Goal: Find contact information: Find contact information

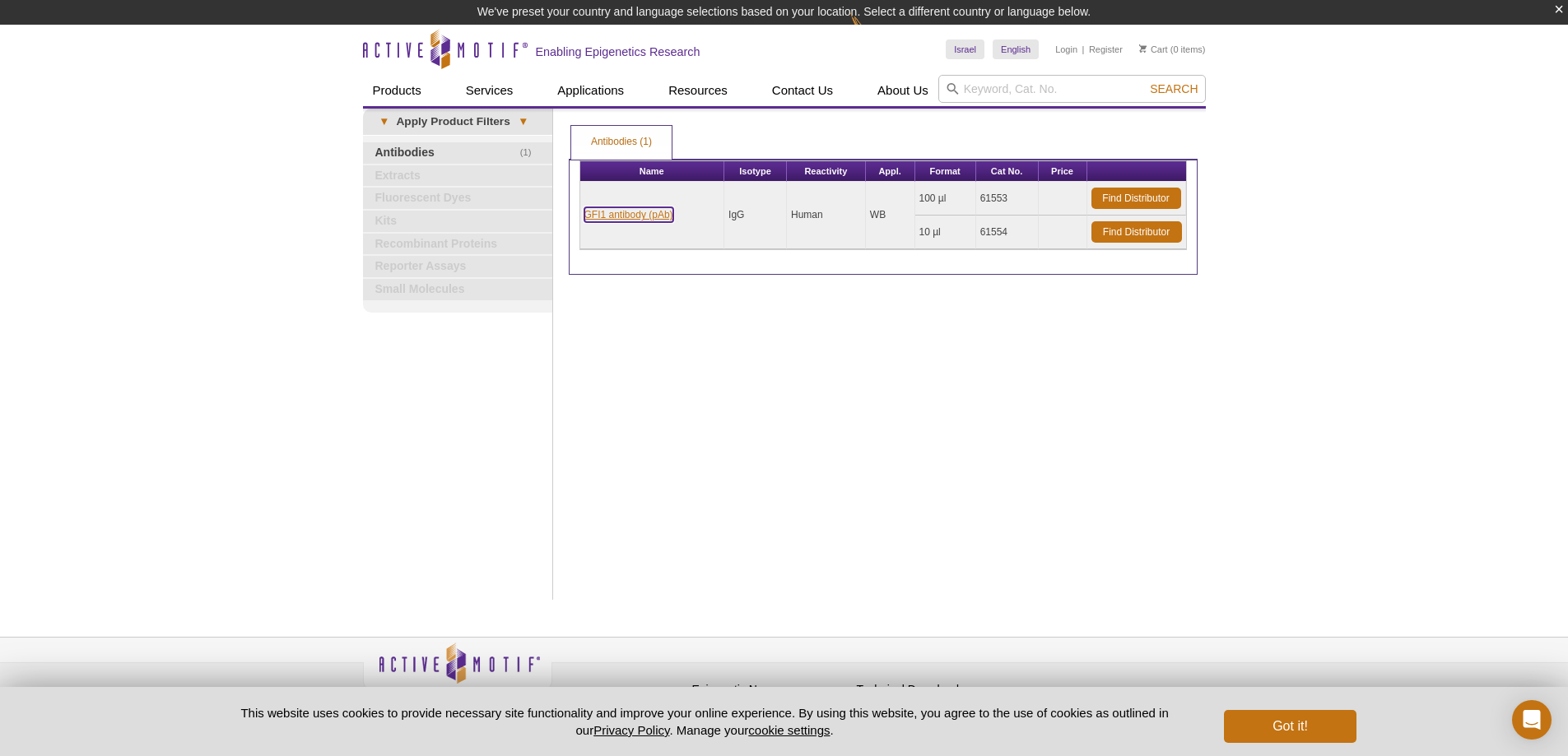
click at [658, 216] on link "GFI1 antibody (pAb)" at bounding box center [629, 214] width 89 height 15
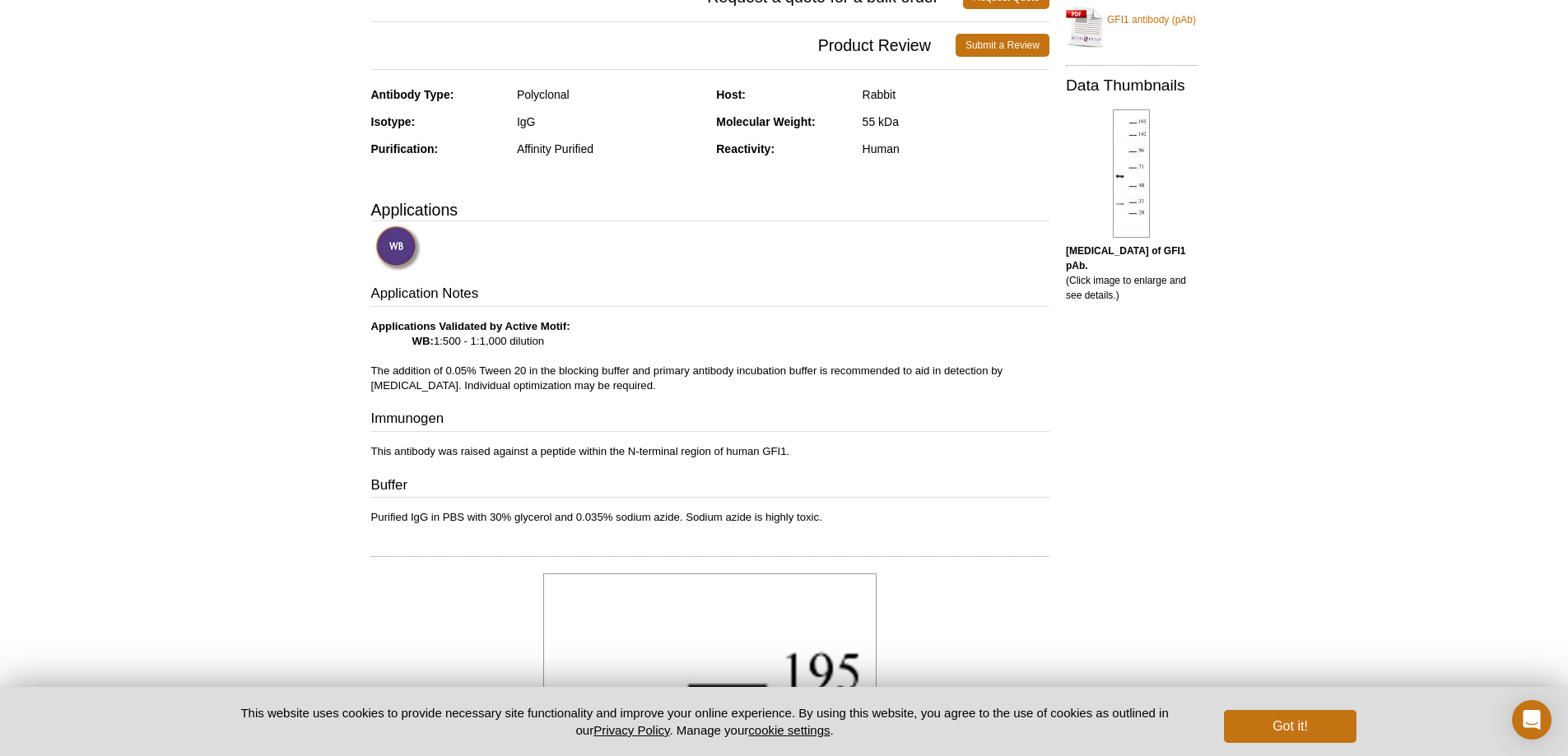
scroll to position [330, 0]
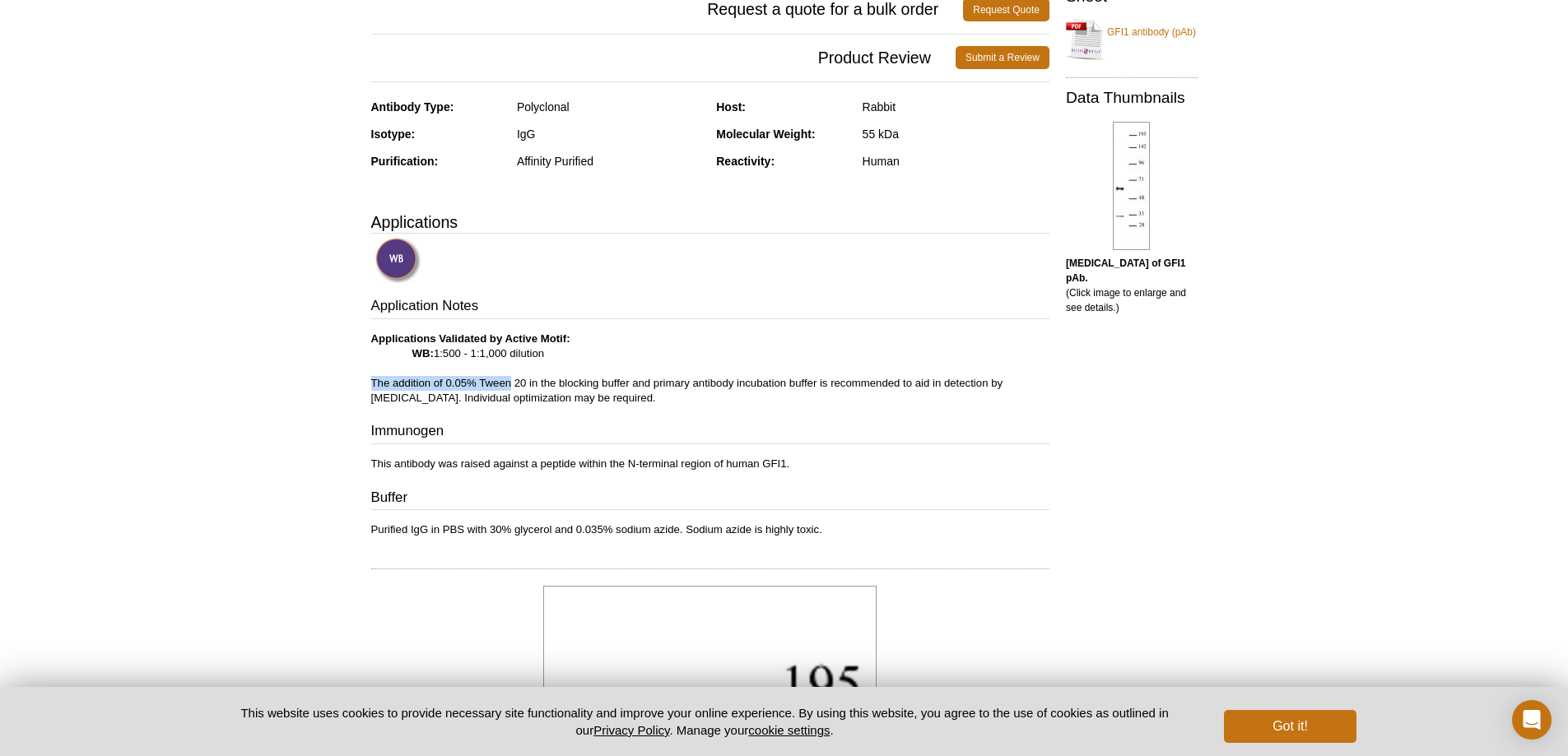
drag, startPoint x: 429, startPoint y: 383, endPoint x: 511, endPoint y: 383, distance: 82.0
click at [511, 383] on p "Applications Validated by Active Motif: WB: 1:500 - 1:1,000 dilution The additi…" at bounding box center [711, 368] width 678 height 74
drag, startPoint x: 511, startPoint y: 383, endPoint x: 939, endPoint y: 375, distance: 428.1
click at [939, 375] on p "Applications Validated by Active Motif: WB: 1:500 - 1:1,000 dilution The additi…" at bounding box center [711, 368] width 678 height 74
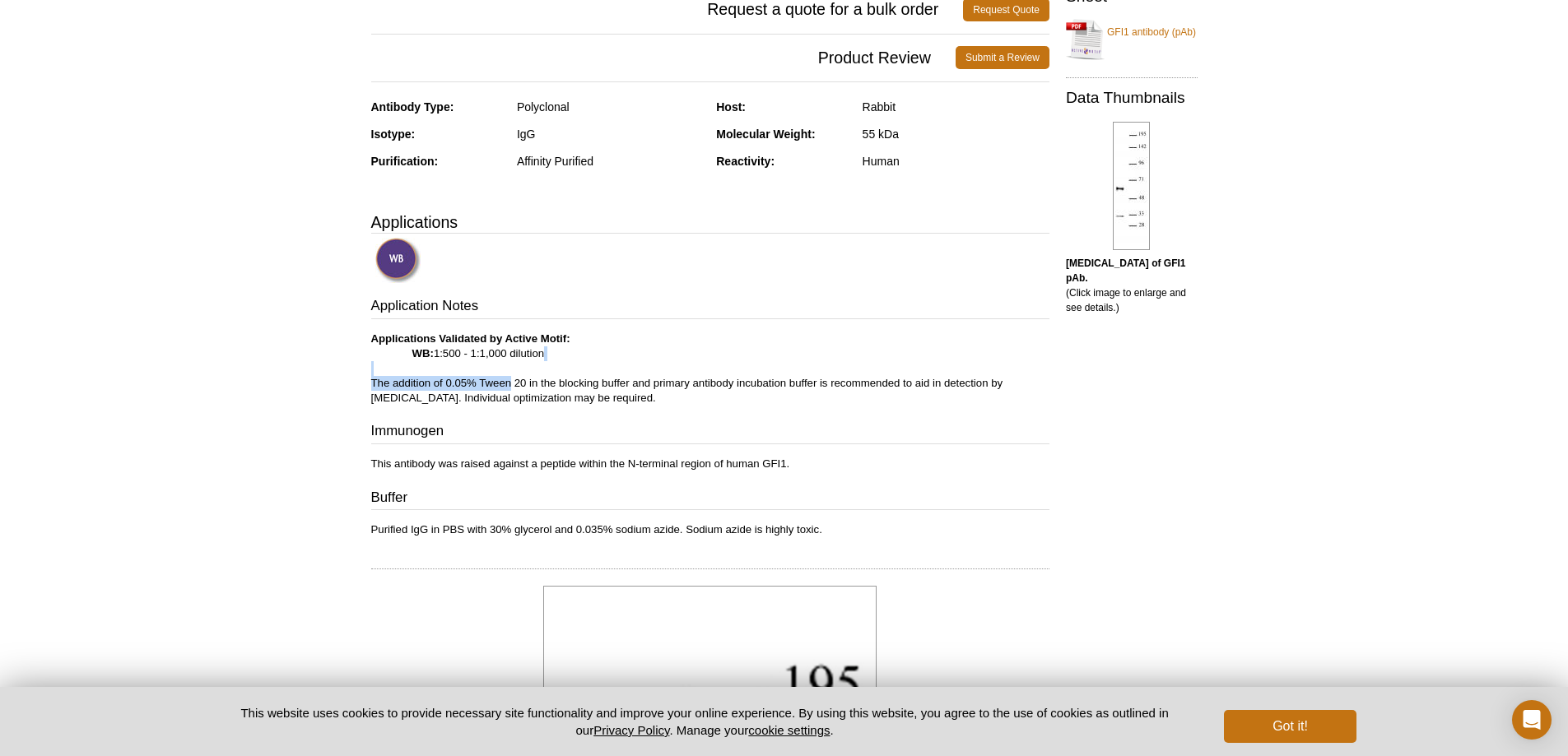
click at [939, 375] on p "Applications Validated by Active Motif: WB: 1:500 - 1:1,000 dilution The additi…" at bounding box center [711, 368] width 678 height 74
click at [479, 464] on div "Application Notes Applications Validated by Active Motif: WB: 1:500 - 1:1,000 d…" at bounding box center [711, 417] width 678 height 241
click at [479, 464] on p "This antibody was raised against a peptide within the N-terminal region of huma…" at bounding box center [711, 464] width 678 height 15
drag, startPoint x: 597, startPoint y: 461, endPoint x: 829, endPoint y: 461, distance: 232.0
click at [829, 461] on p "This antibody was raised against a peptide within the N-terminal region of huma…" at bounding box center [711, 464] width 678 height 15
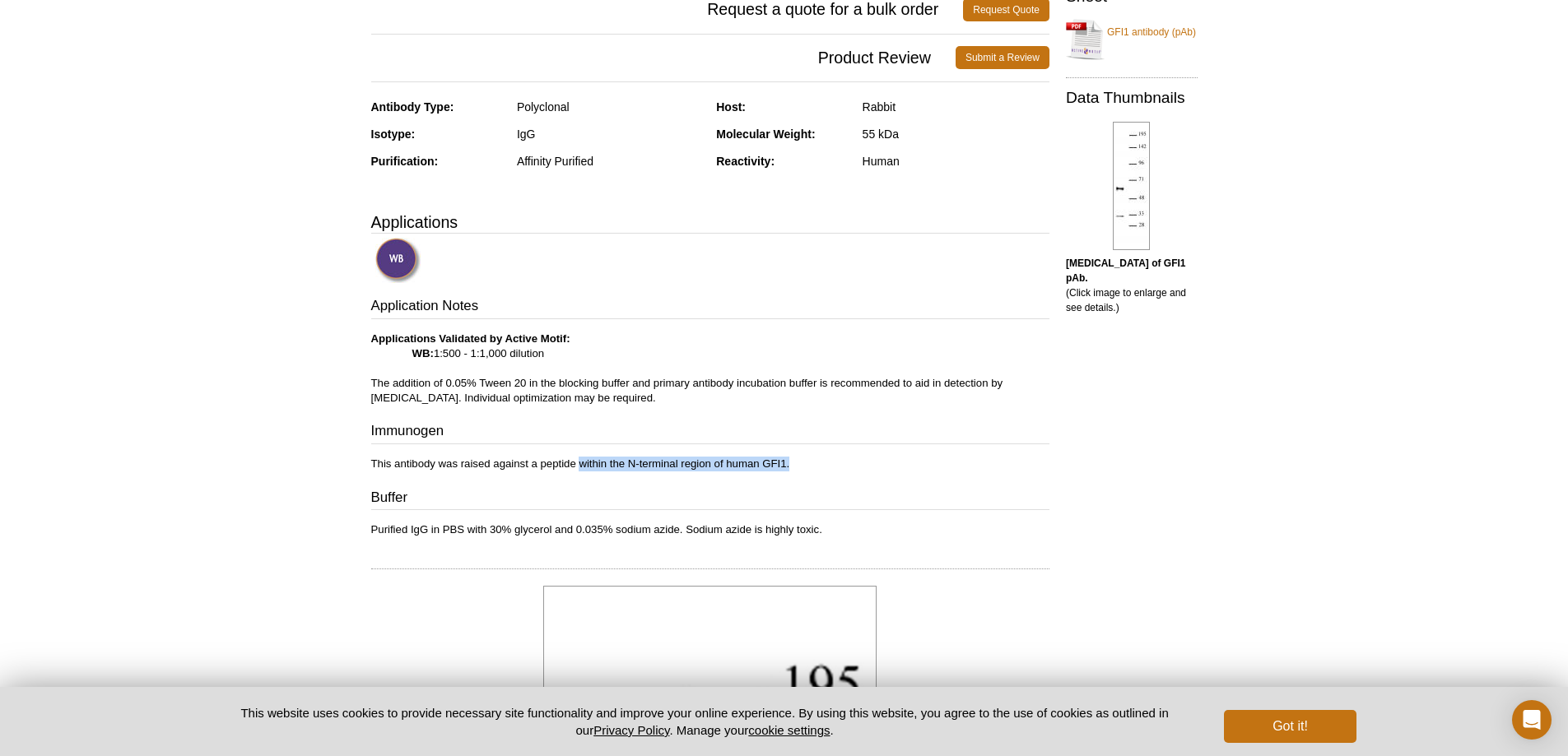
click at [829, 461] on p "This antibody was raised against a peptide within the N-terminal region of huma…" at bounding box center [711, 464] width 678 height 15
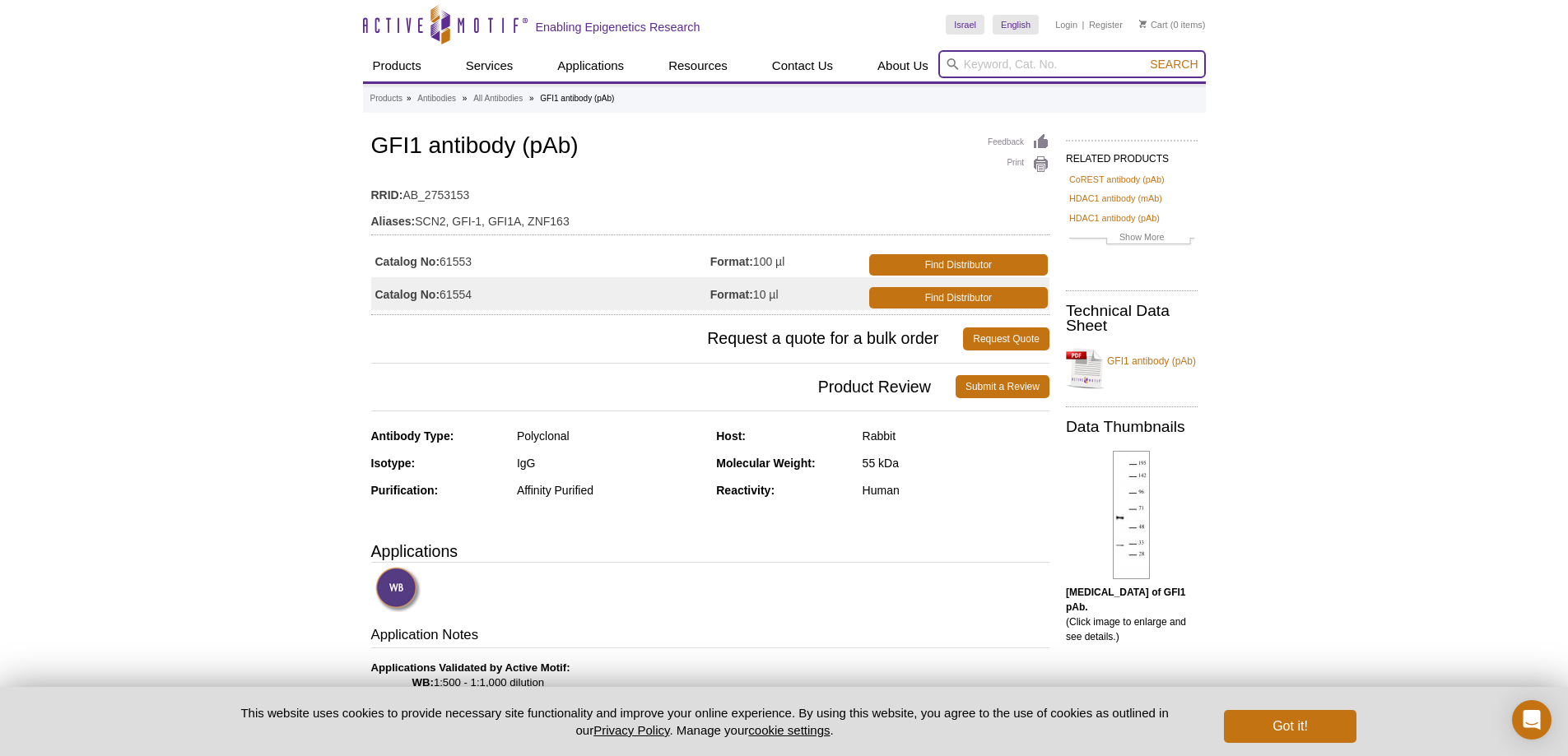
click at [1024, 66] on input "search" at bounding box center [1072, 64] width 267 height 28
paste input "Zinc finger and BTB domain-containing protein 17"
type input "Zinc finger and BTB domain-containing protein 17"
click at [1145, 57] on button "Search" at bounding box center [1173, 63] width 57 height 15
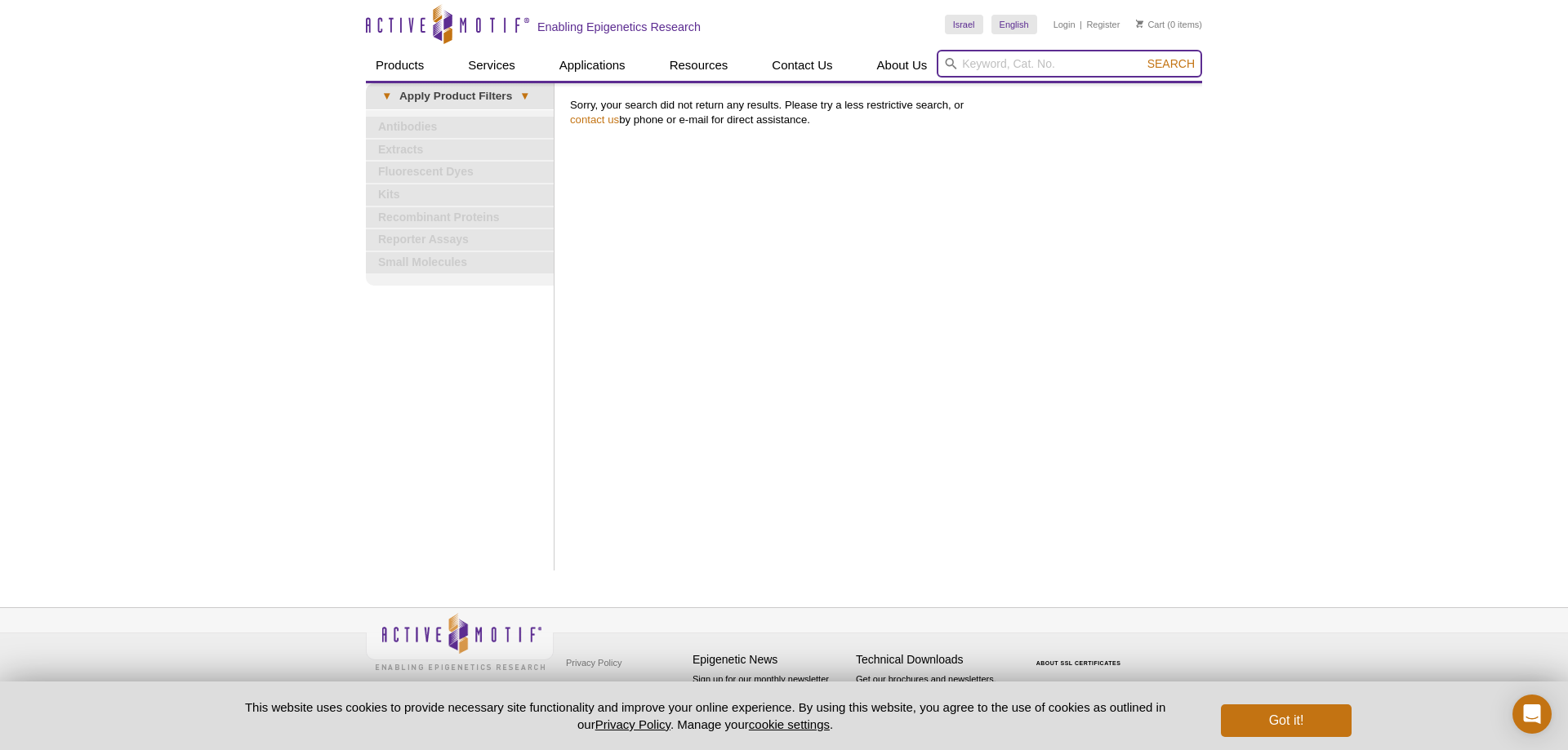
click at [1035, 58] on input "search" at bounding box center [1069, 64] width 265 height 28
paste input "ZBT17_HUMAN"
type input "ZBT17"
click at [1142, 56] on button "Search" at bounding box center [1170, 63] width 57 height 14
click at [1019, 74] on input "search" at bounding box center [1069, 64] width 265 height 28
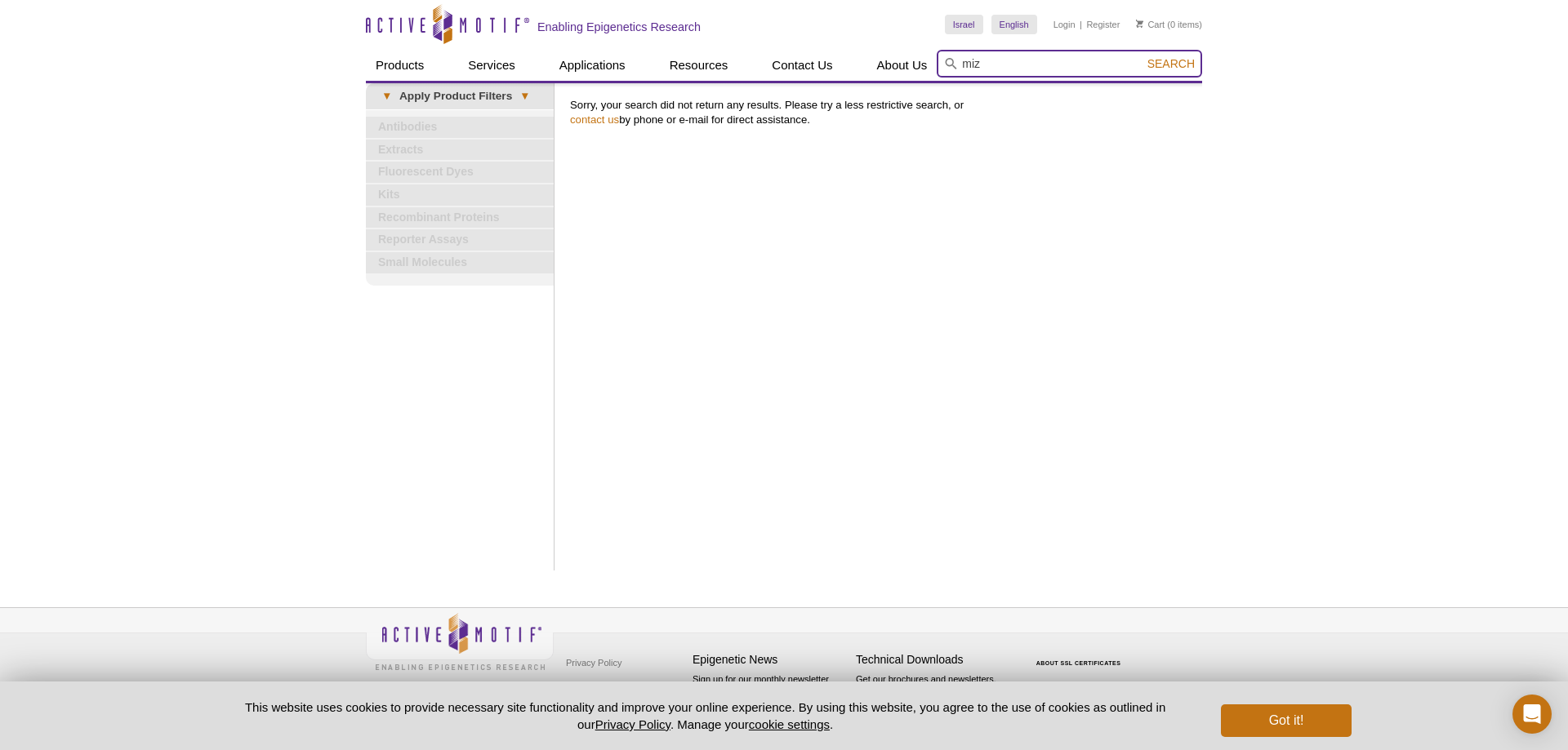
type input "miz"
click at [1142, 56] on button "Search" at bounding box center [1170, 63] width 57 height 14
click at [1137, 67] on input "search" at bounding box center [1069, 64] width 265 height 28
type input "miz-1"
click at [1142, 56] on button "Search" at bounding box center [1170, 63] width 57 height 14
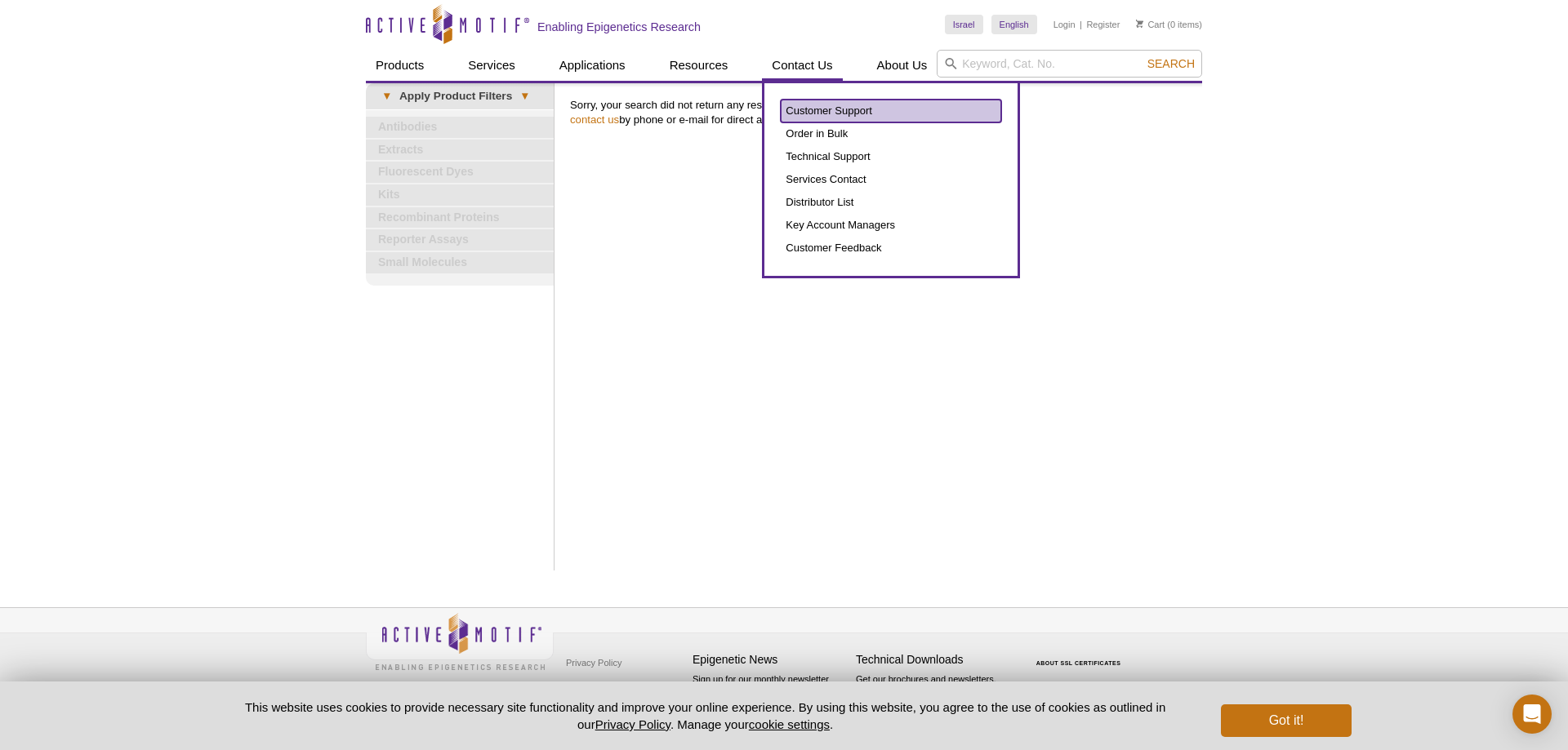
click at [846, 104] on link "Customer Support" at bounding box center [891, 110] width 221 height 23
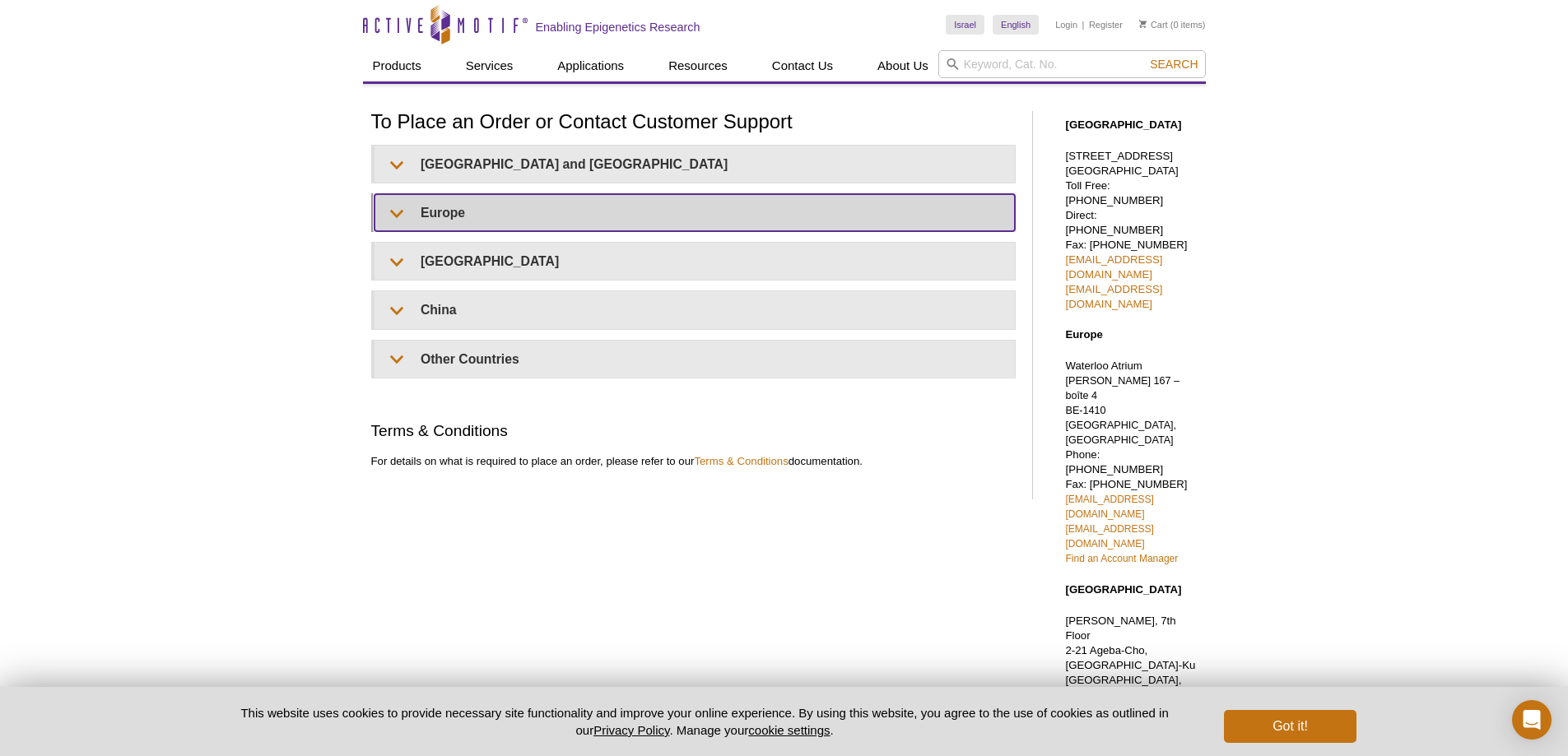
click at [452, 221] on summary "Europe" at bounding box center [695, 212] width 641 height 37
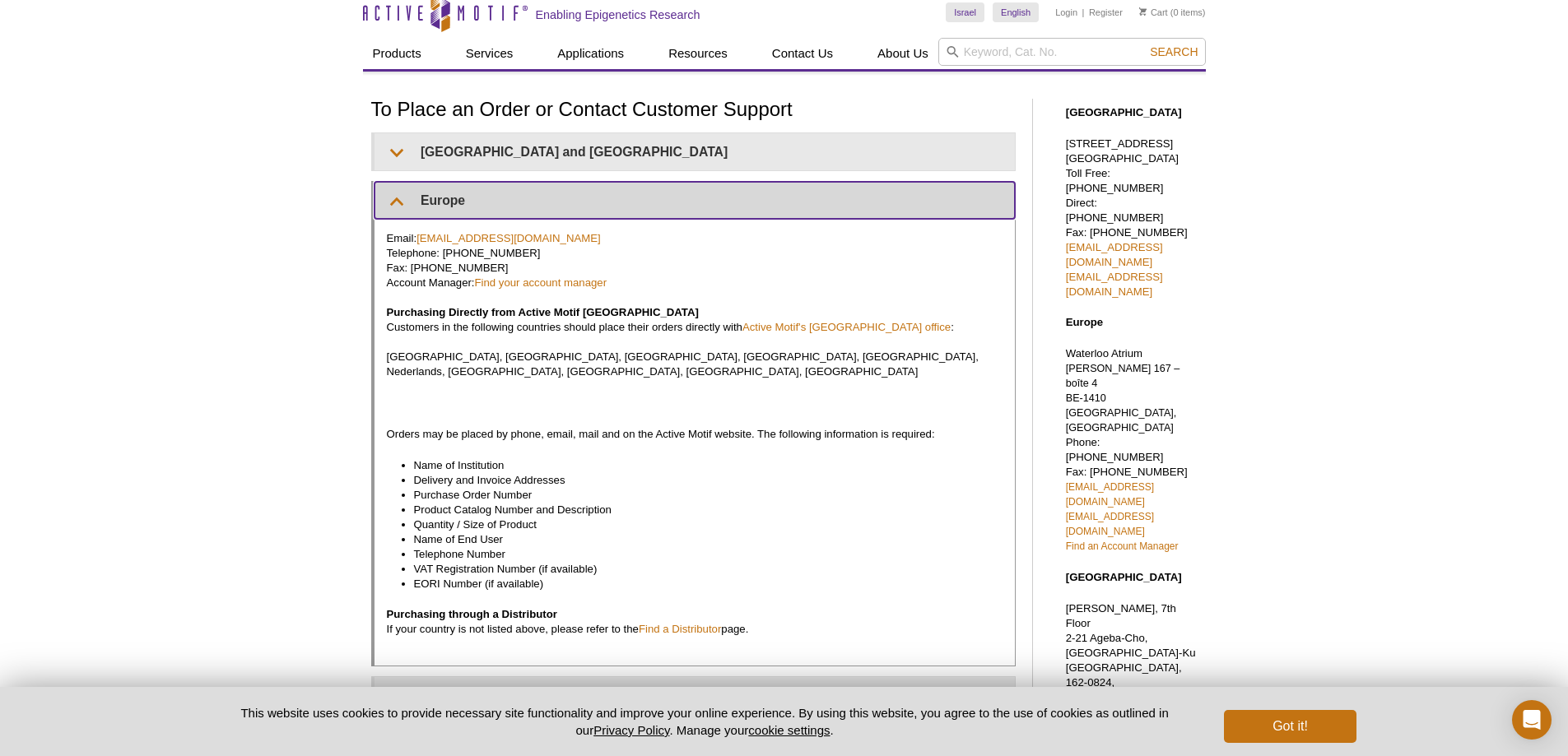
scroll to position [82, 0]
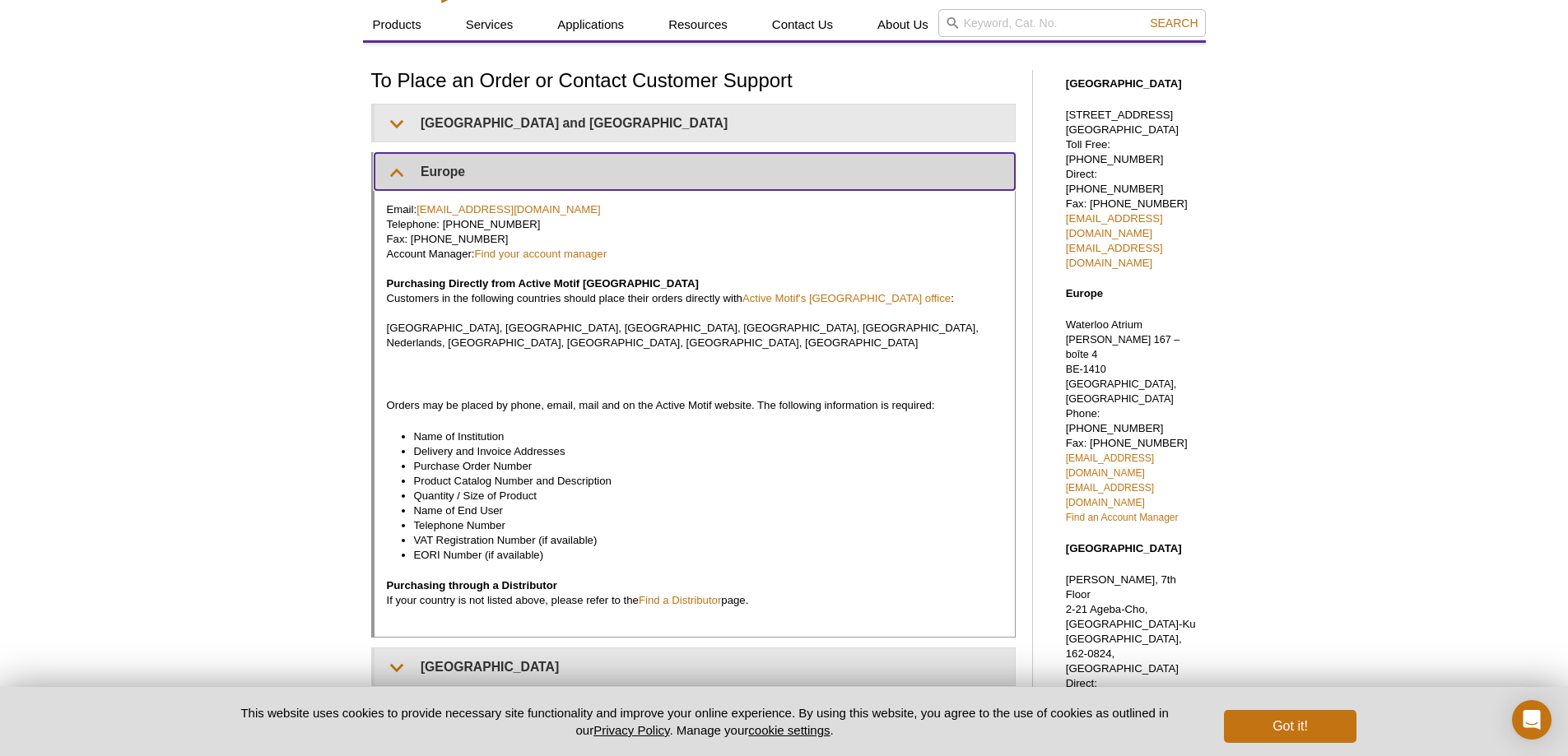
click at [499, 170] on summary "Europe" at bounding box center [695, 171] width 641 height 37
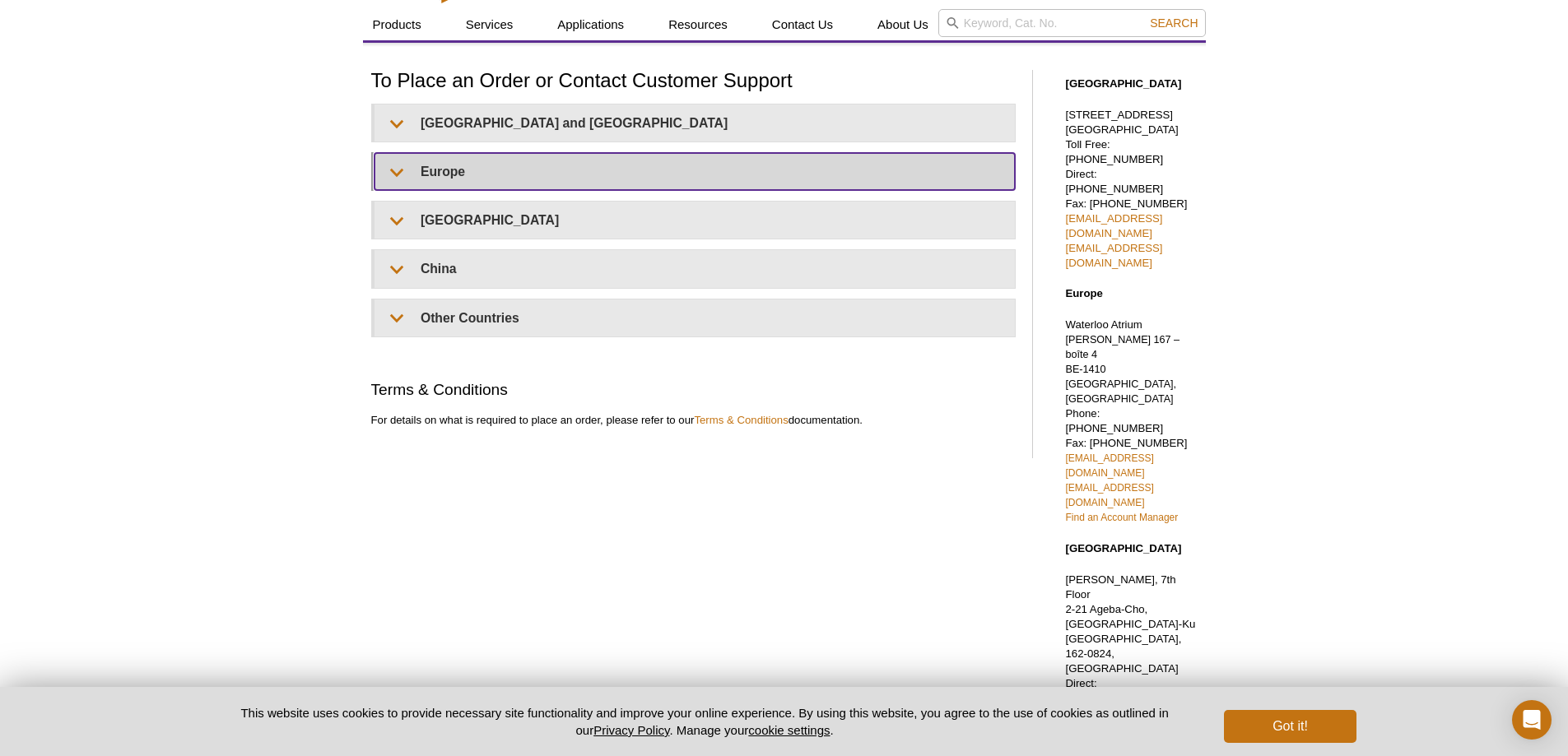
click at [499, 170] on summary "Europe" at bounding box center [695, 171] width 641 height 37
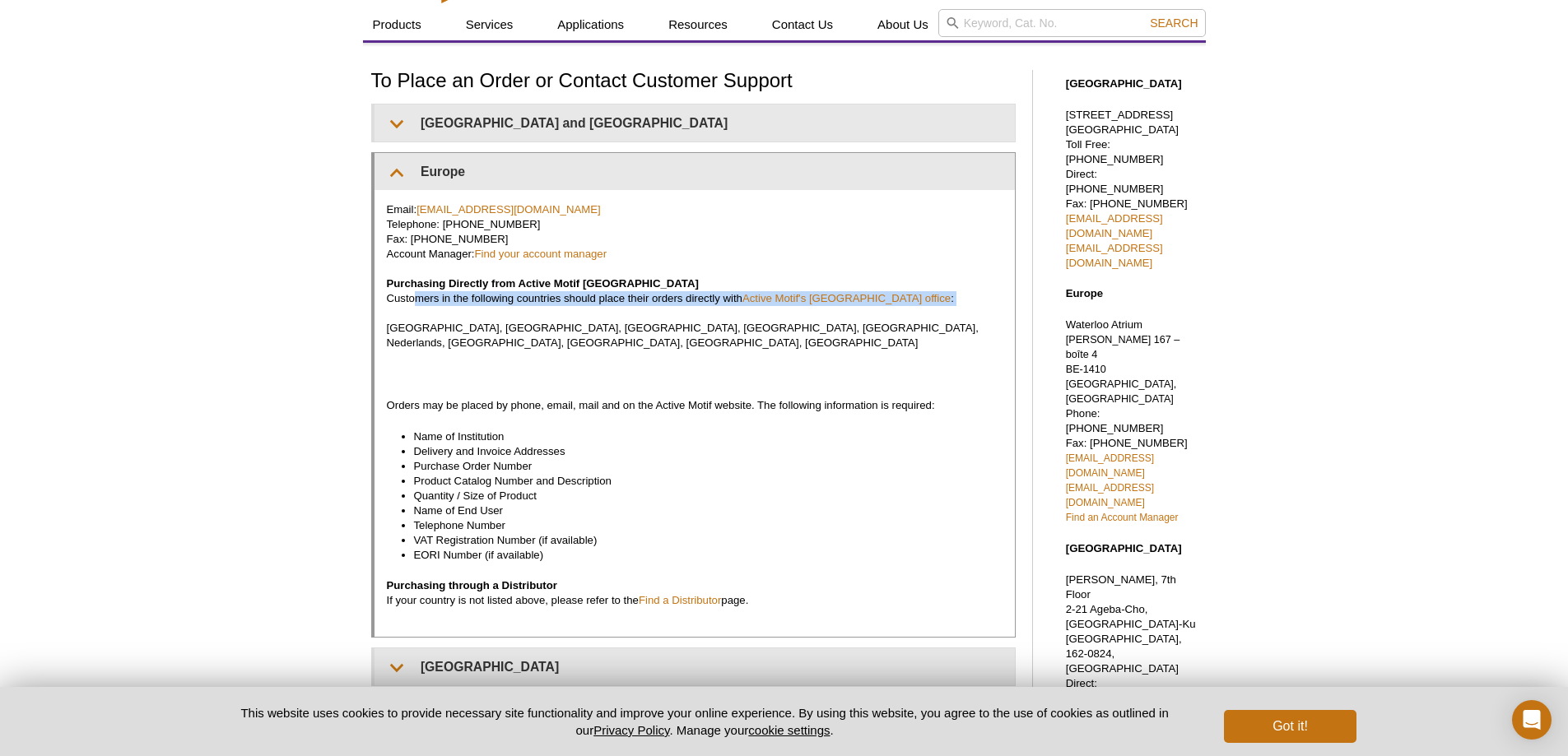
drag, startPoint x: 418, startPoint y: 303, endPoint x: 698, endPoint y: 319, distance: 280.5
click at [696, 320] on p "Email: [EMAIL_ADDRESS][DOMAIN_NAME] Telephone: [PHONE_NUMBER] Fax: [PHONE_NUMBE…" at bounding box center [695, 276] width 616 height 148
click at [665, 310] on p "Email: [EMAIL_ADDRESS][DOMAIN_NAME] Telephone: [PHONE_NUMBER] Fax: [PHONE_NUMBE…" at bounding box center [695, 276] width 616 height 148
click at [678, 295] on p "Email: [EMAIL_ADDRESS][DOMAIN_NAME] Telephone: [PHONE_NUMBER] Fax: [PHONE_NUMBE…" at bounding box center [695, 276] width 616 height 148
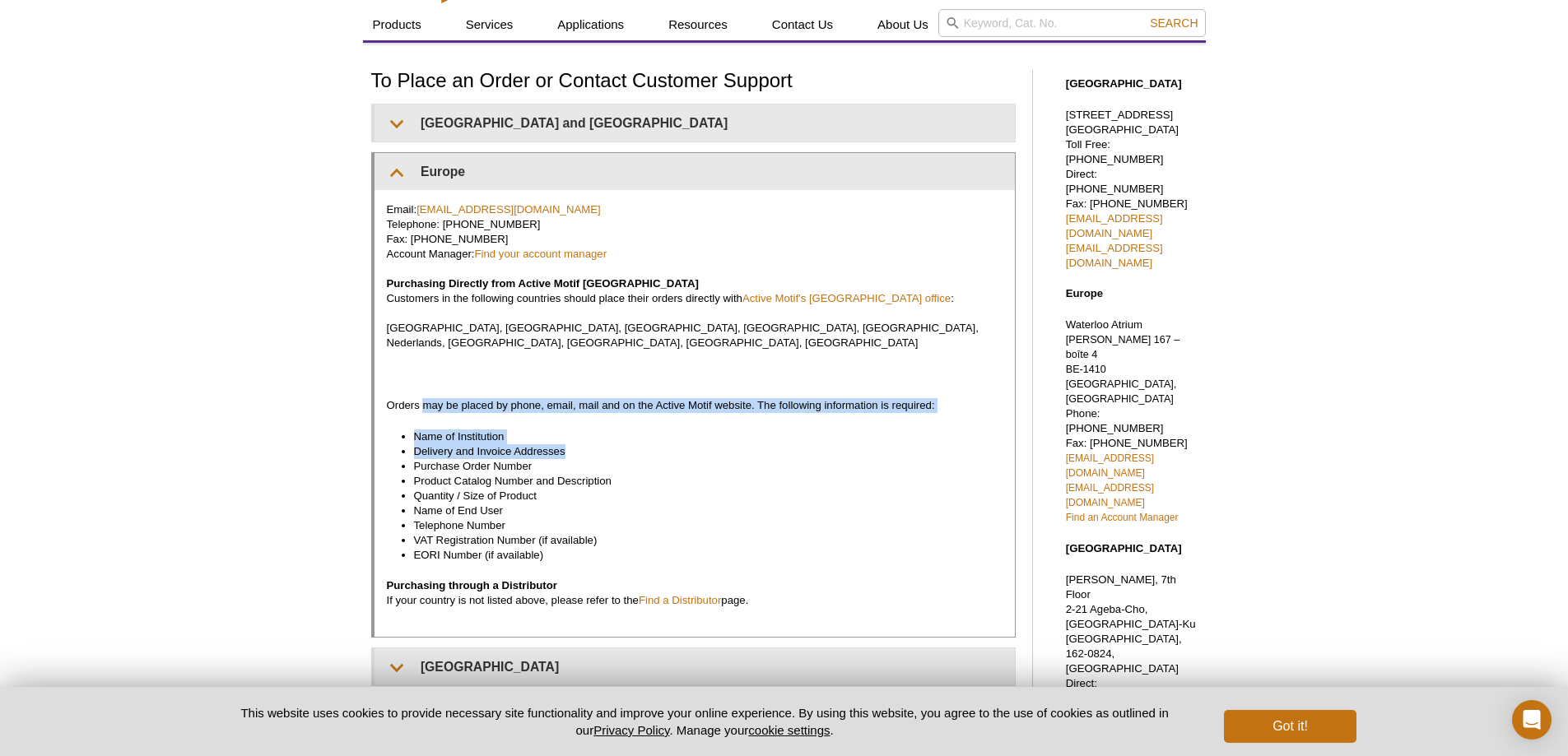
drag, startPoint x: 424, startPoint y: 396, endPoint x: 745, endPoint y: 437, distance: 323.6
click at [745, 437] on div "Email: [EMAIL_ADDRESS][DOMAIN_NAME] Telephone: [PHONE_NUMBER] Fax: [PHONE_NUMBE…" at bounding box center [695, 414] width 641 height 447
click at [745, 444] on li "Delivery and Invoice Addresses" at bounding box center [701, 451] width 572 height 15
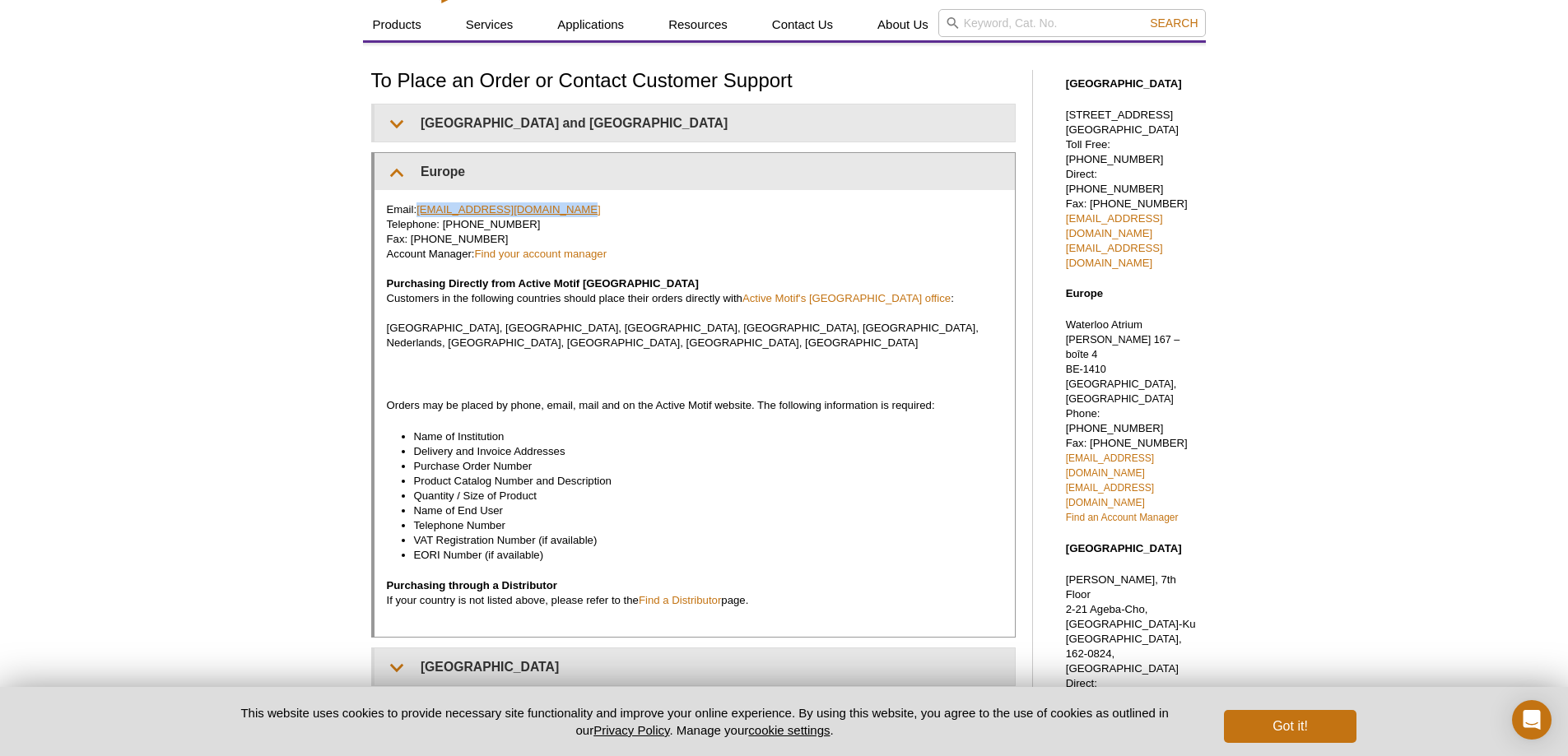
drag, startPoint x: 568, startPoint y: 211, endPoint x: 420, endPoint y: 211, distance: 148.0
click at [420, 211] on p "Email: [EMAIL_ADDRESS][DOMAIN_NAME] Telephone: [PHONE_NUMBER] Fax: [PHONE_NUMBE…" at bounding box center [695, 276] width 616 height 148
copy link "[EMAIL_ADDRESS][DOMAIN_NAME]"
